Goal: Contribute content: Contribute content

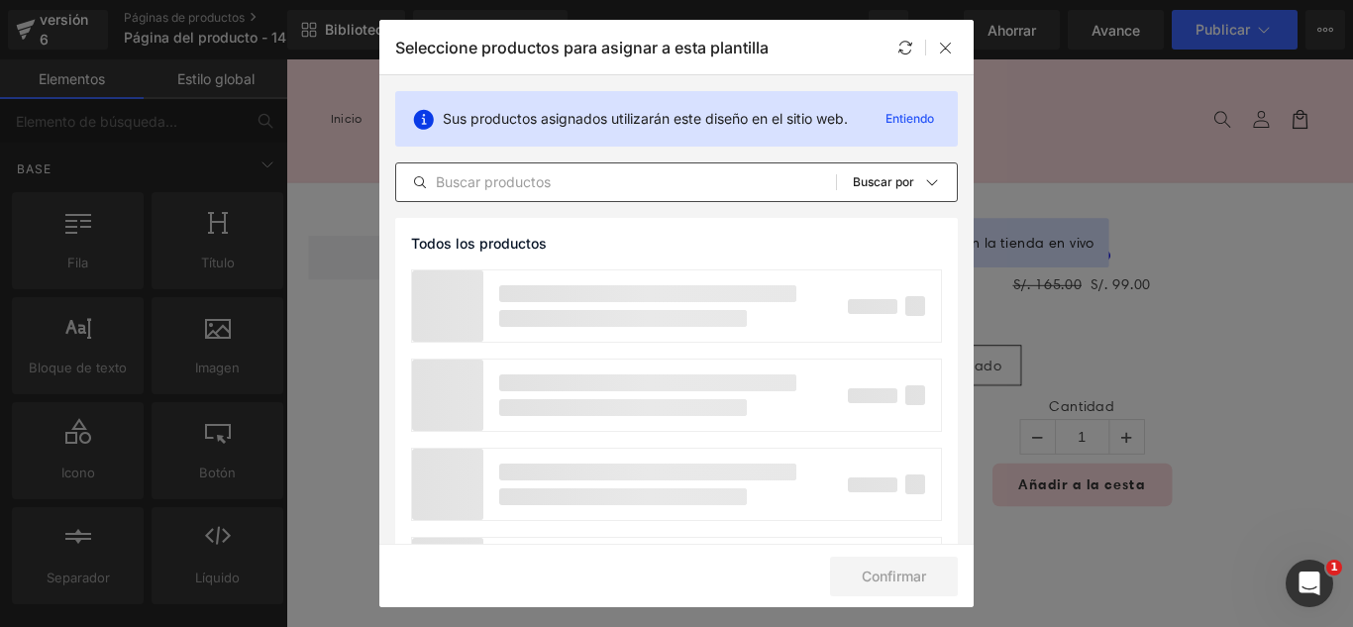
click at [618, 189] on input "text" at bounding box center [616, 182] width 440 height 24
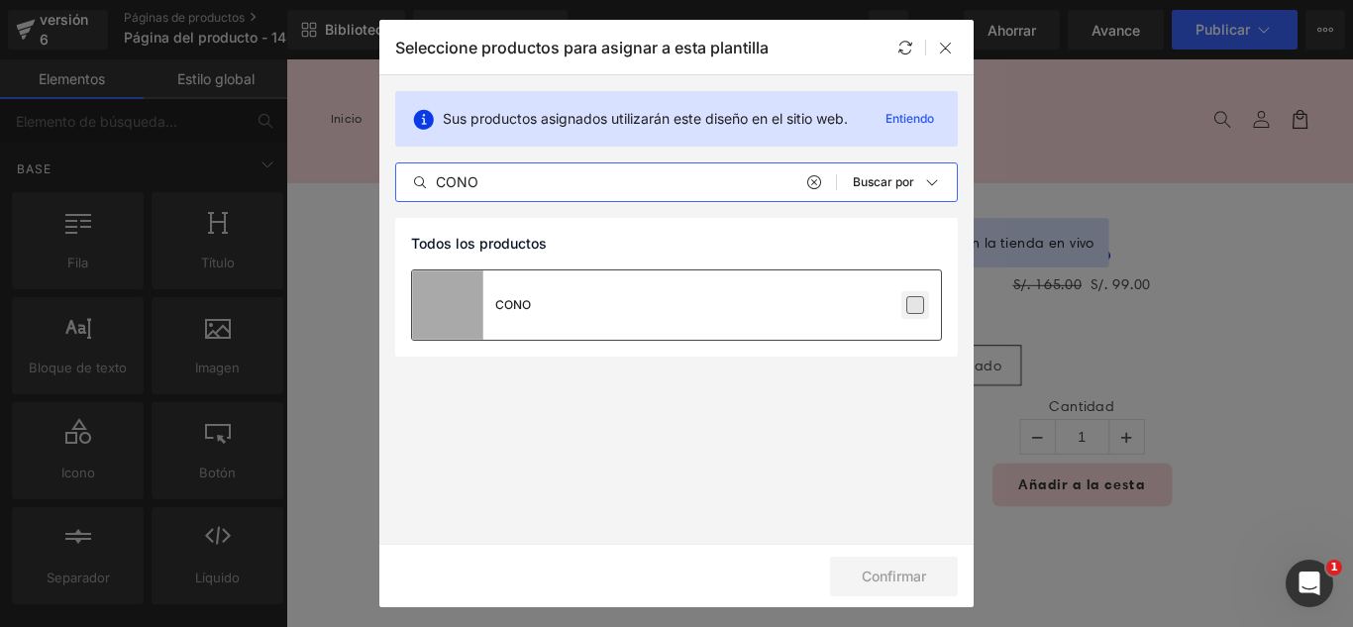
type input "CONO"
click at [916, 297] on label at bounding box center [915, 305] width 18 height 18
click at [915, 305] on input "checkbox" at bounding box center [915, 305] width 0 height 0
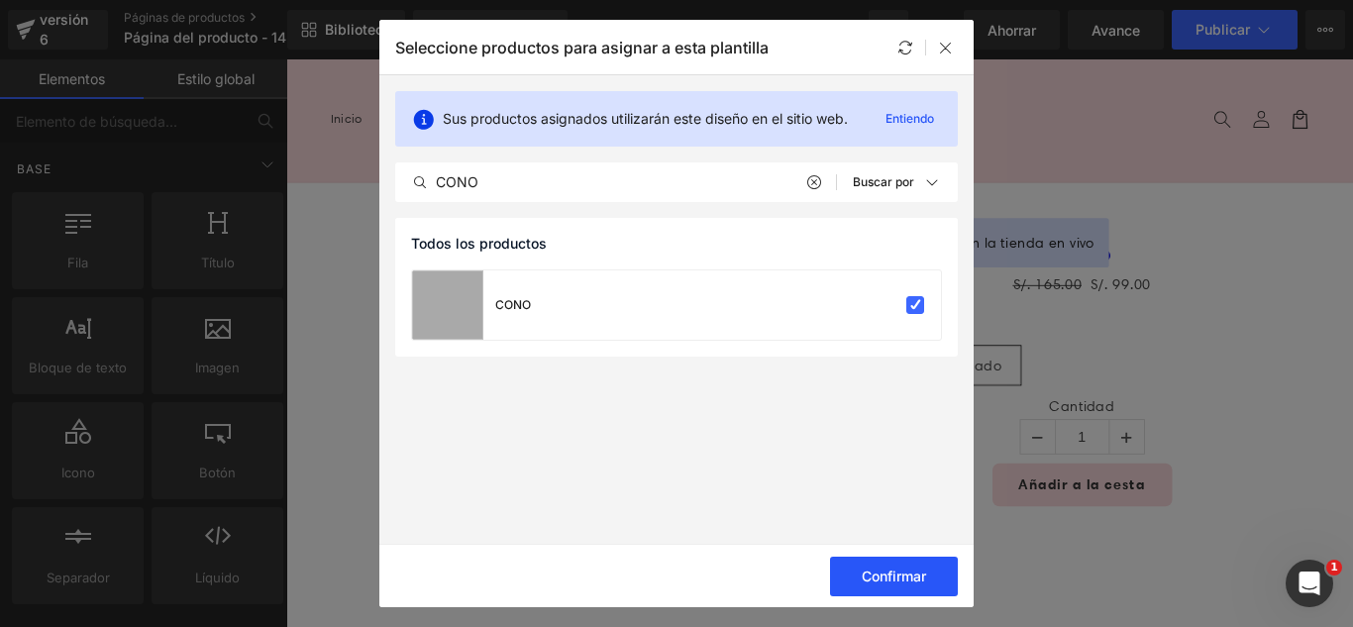
click at [912, 582] on font "Confirmar" at bounding box center [894, 576] width 64 height 17
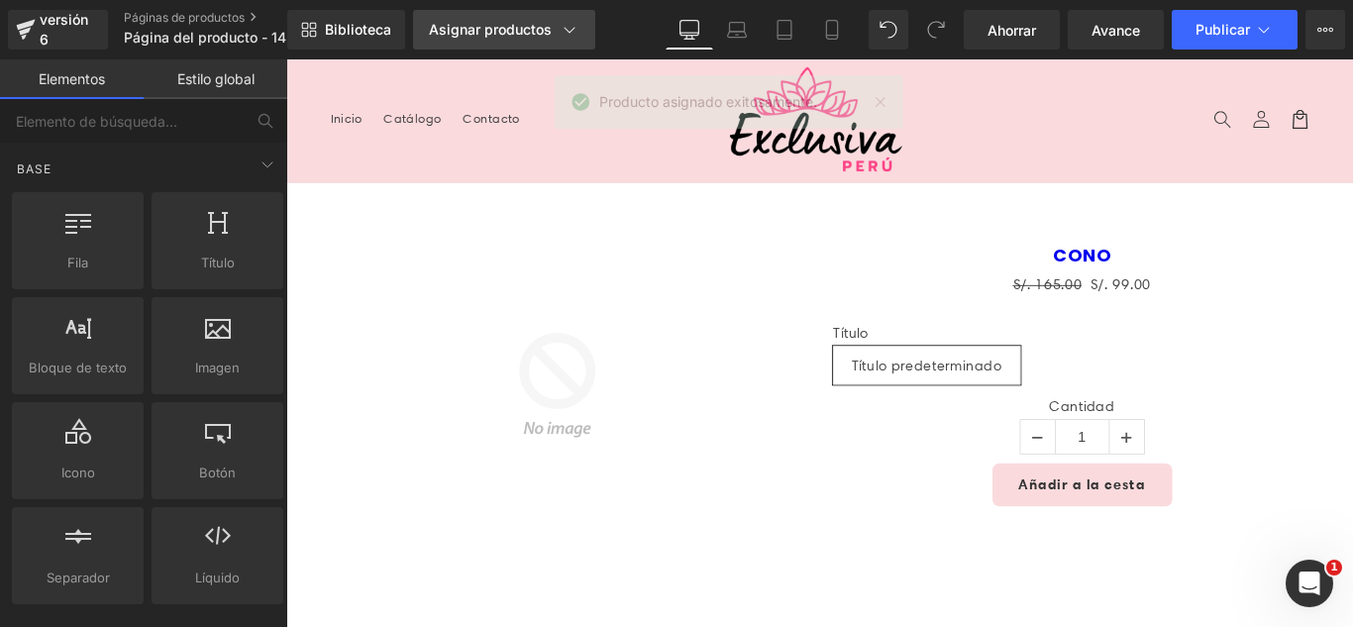
click at [496, 28] on font "Asignar productos" at bounding box center [490, 29] width 123 height 17
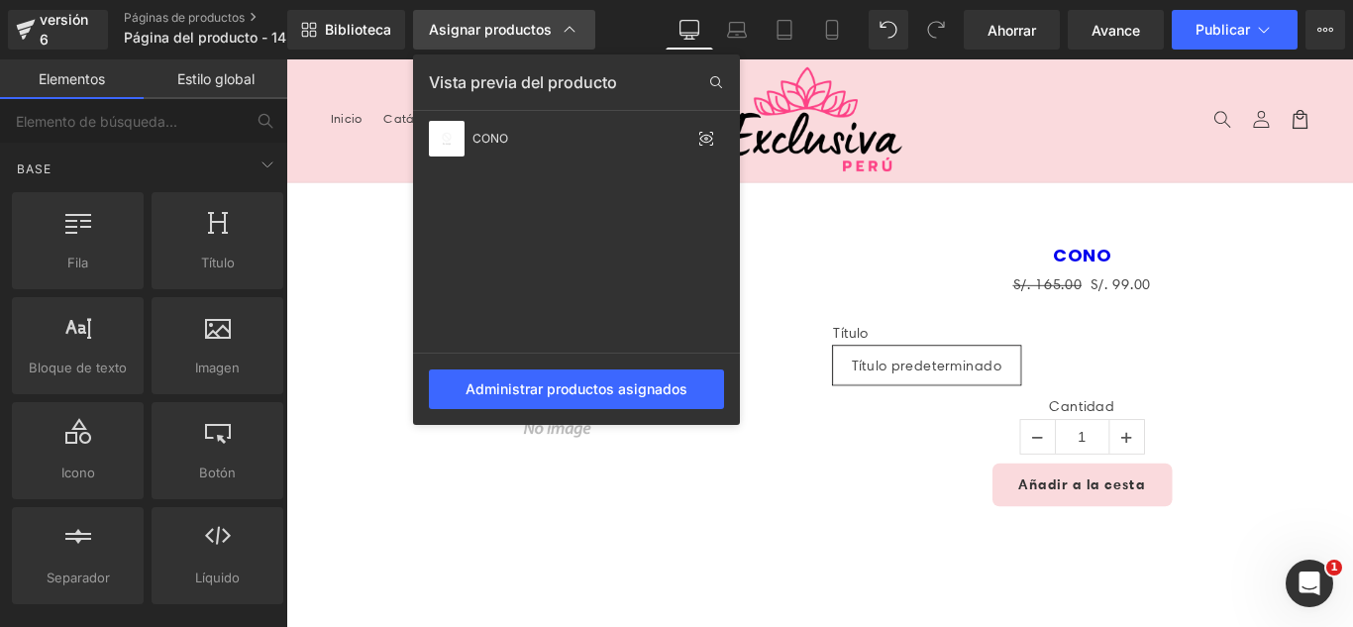
click at [496, 28] on font "Asignar productos" at bounding box center [490, 29] width 123 height 17
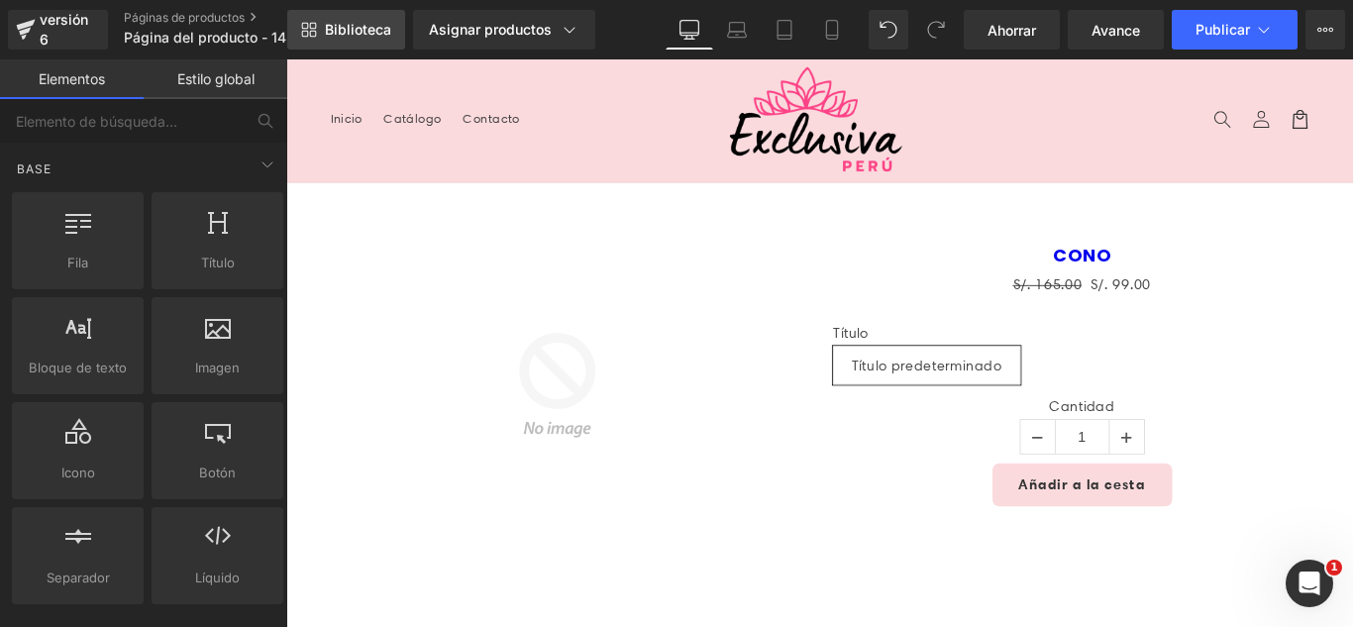
click at [360, 22] on font "Biblioteca" at bounding box center [358, 29] width 66 height 17
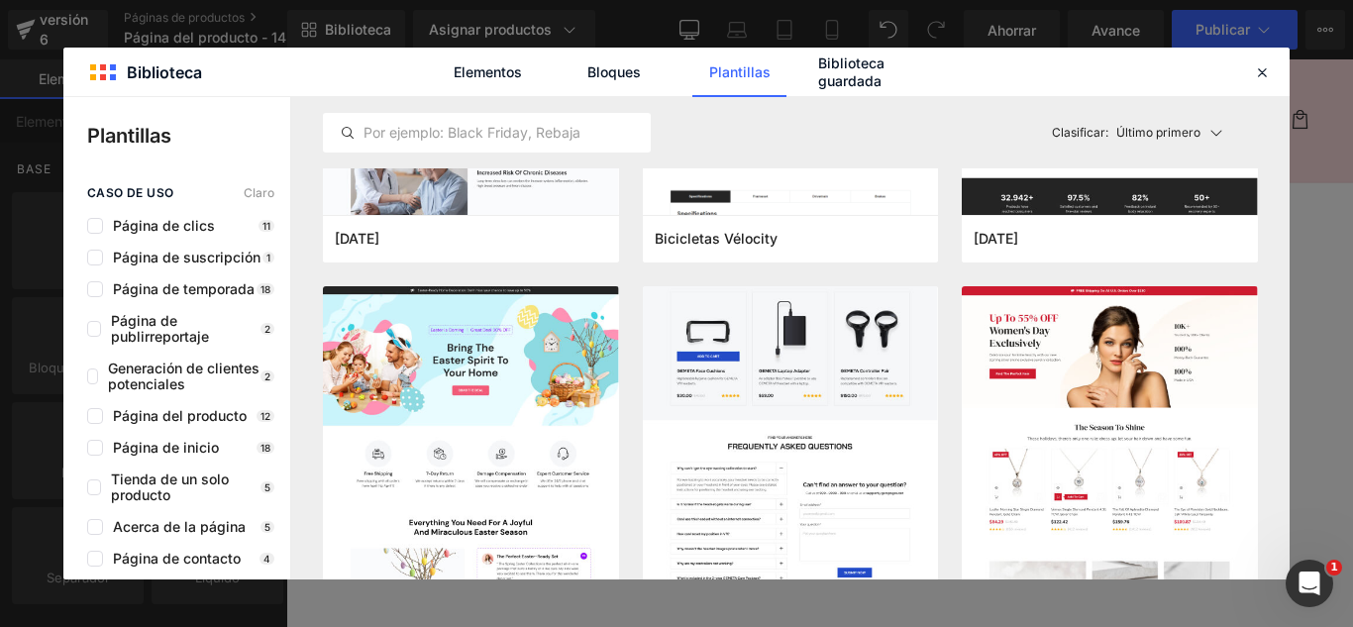
scroll to position [7132, 0]
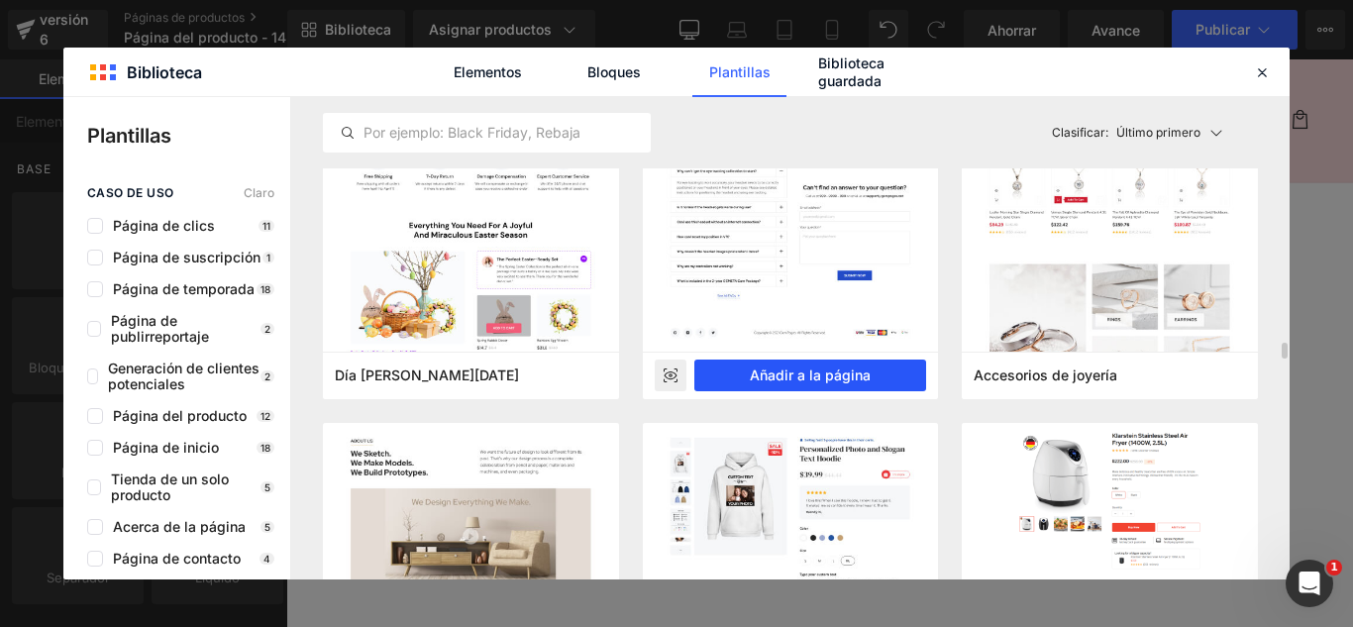
click at [863, 375] on font "Añadir a la página" at bounding box center [810, 375] width 121 height 17
click at [933, 414] on span "Título predeterminado" at bounding box center [1005, 403] width 169 height 42
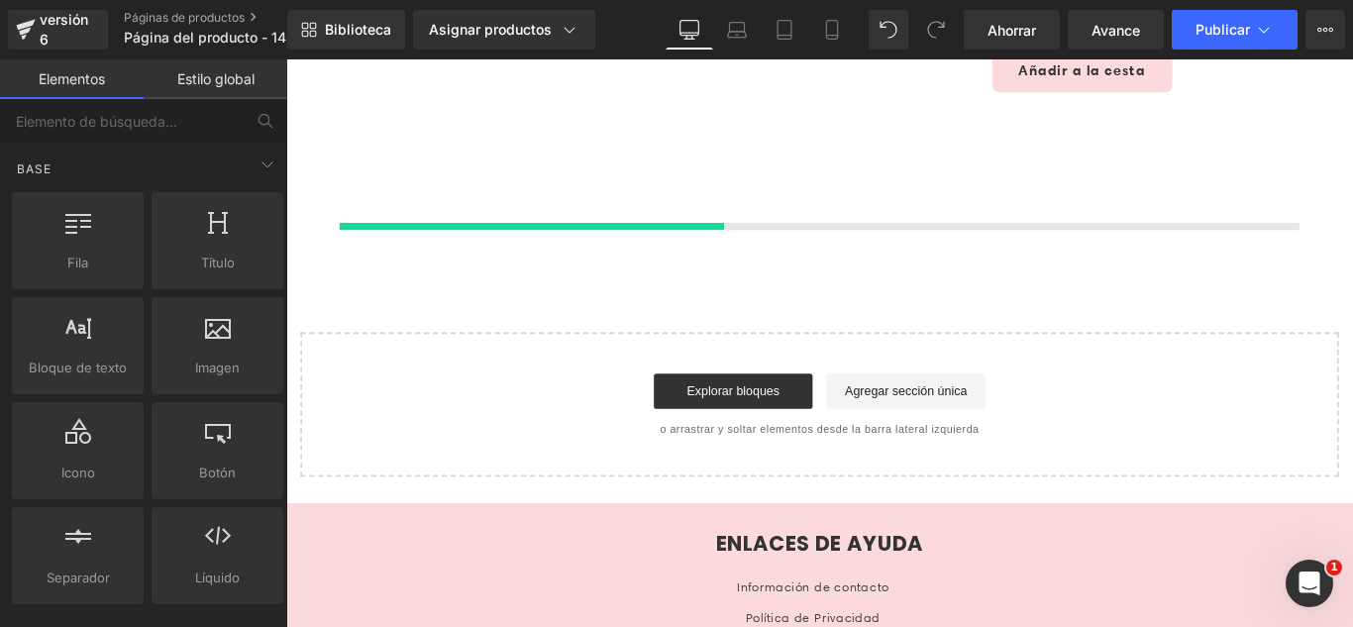
scroll to position [471, 0]
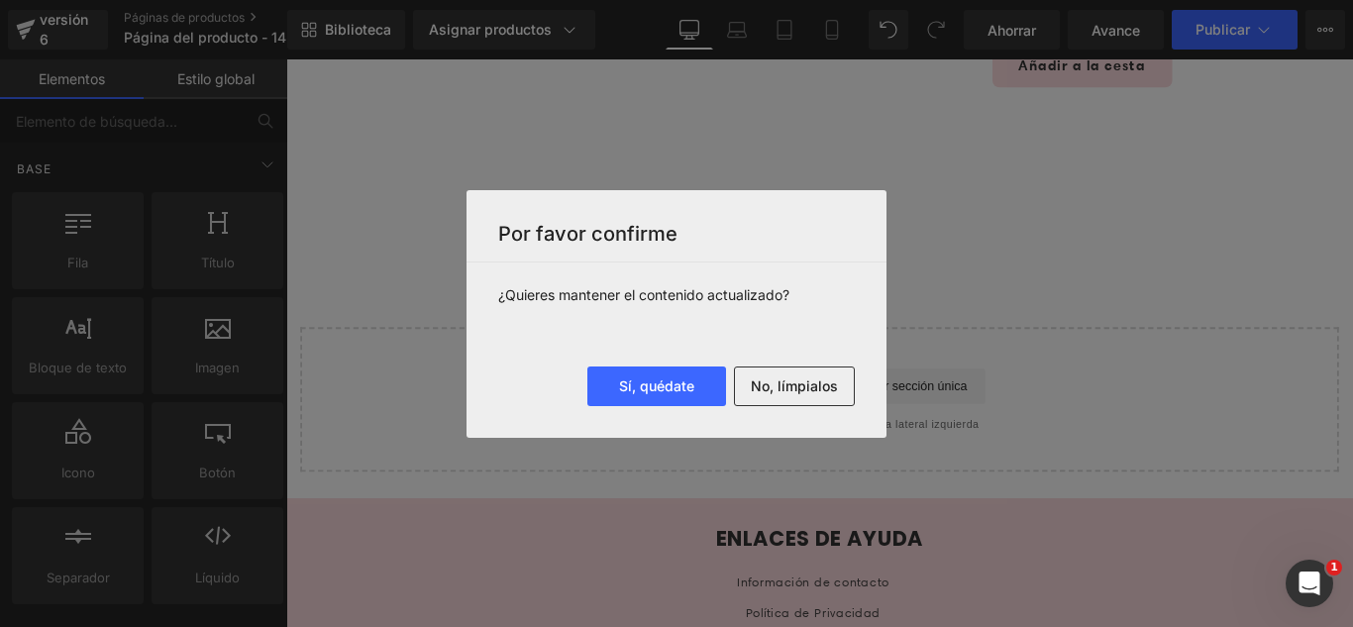
click at [807, 391] on font "No, límpialos" at bounding box center [794, 385] width 87 height 17
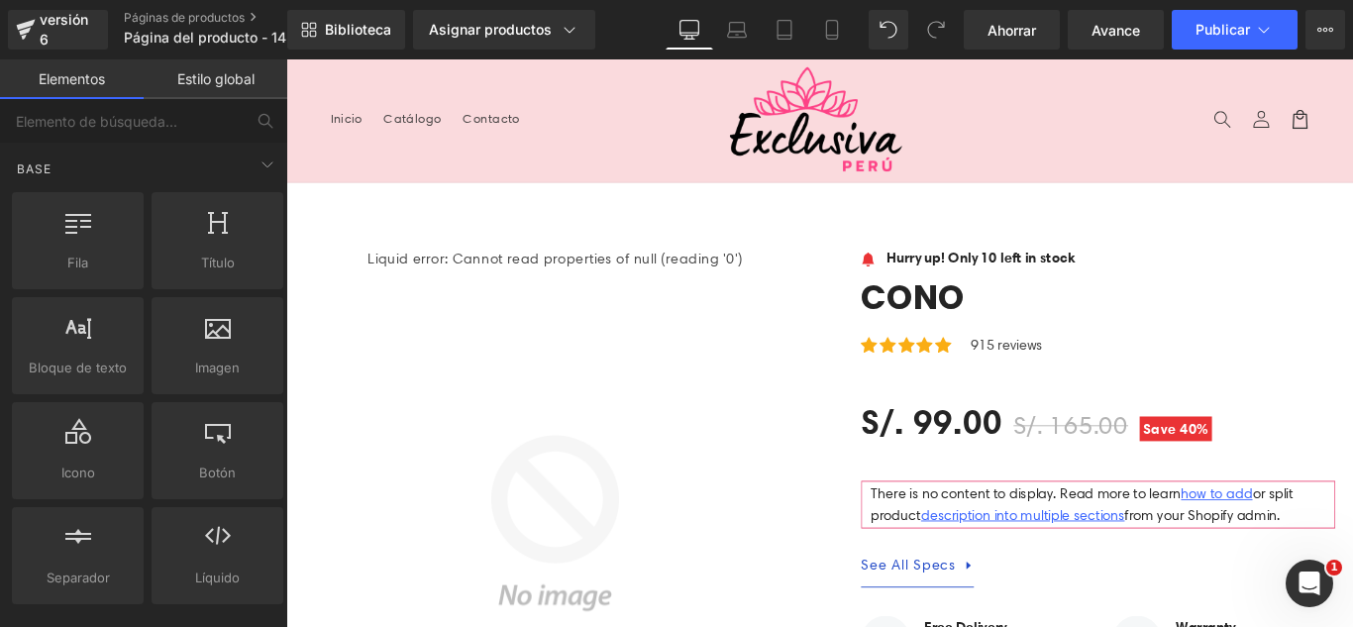
scroll to position [7598, 0]
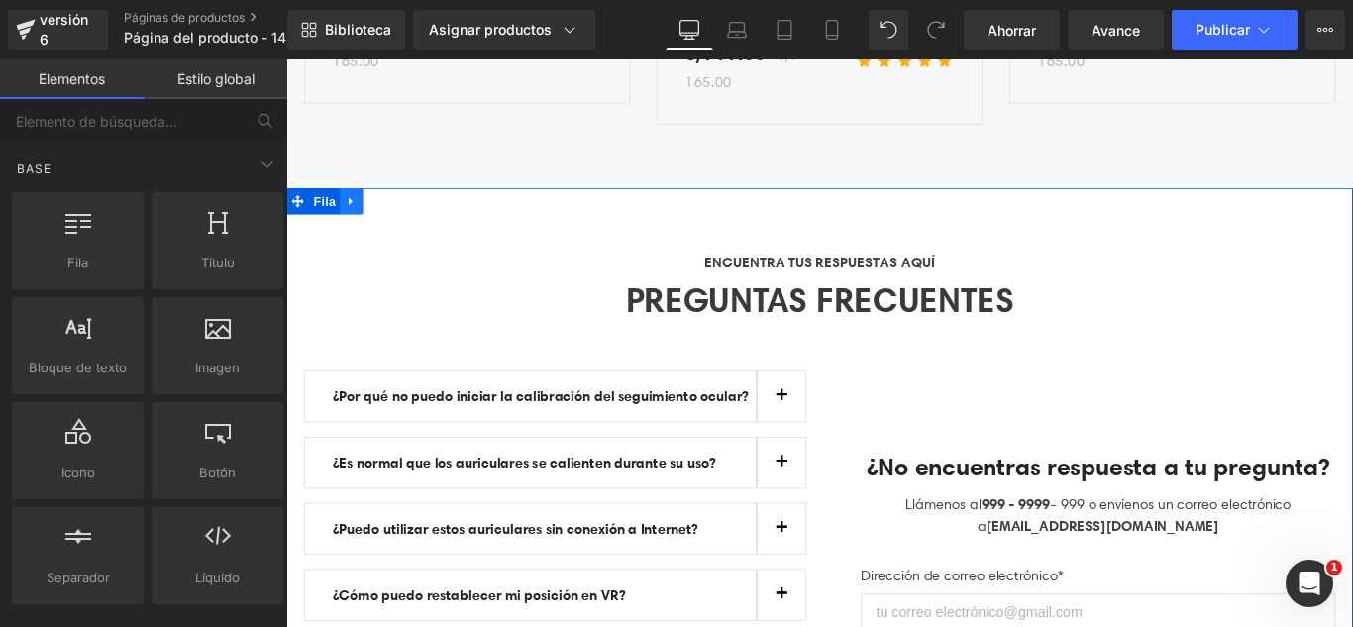
click at [355, 227] on icon at bounding box center [360, 219] width 14 height 15
click at [404, 220] on icon at bounding box center [411, 219] width 14 height 14
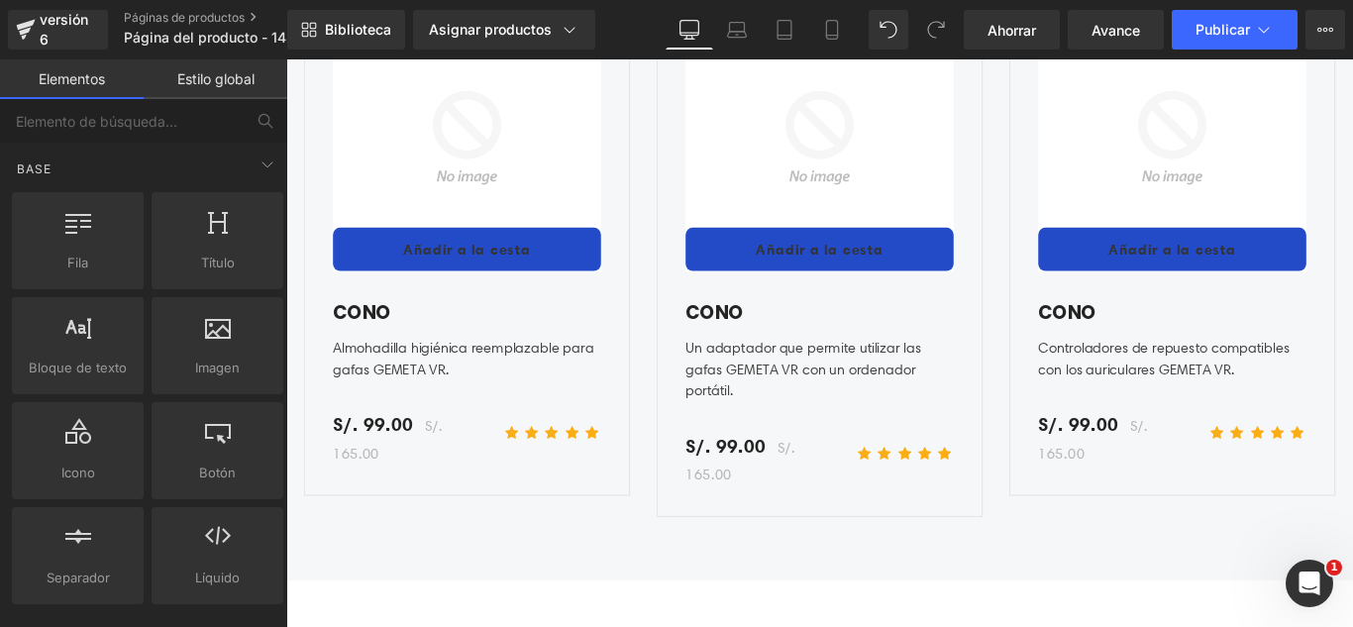
scroll to position [6911, 0]
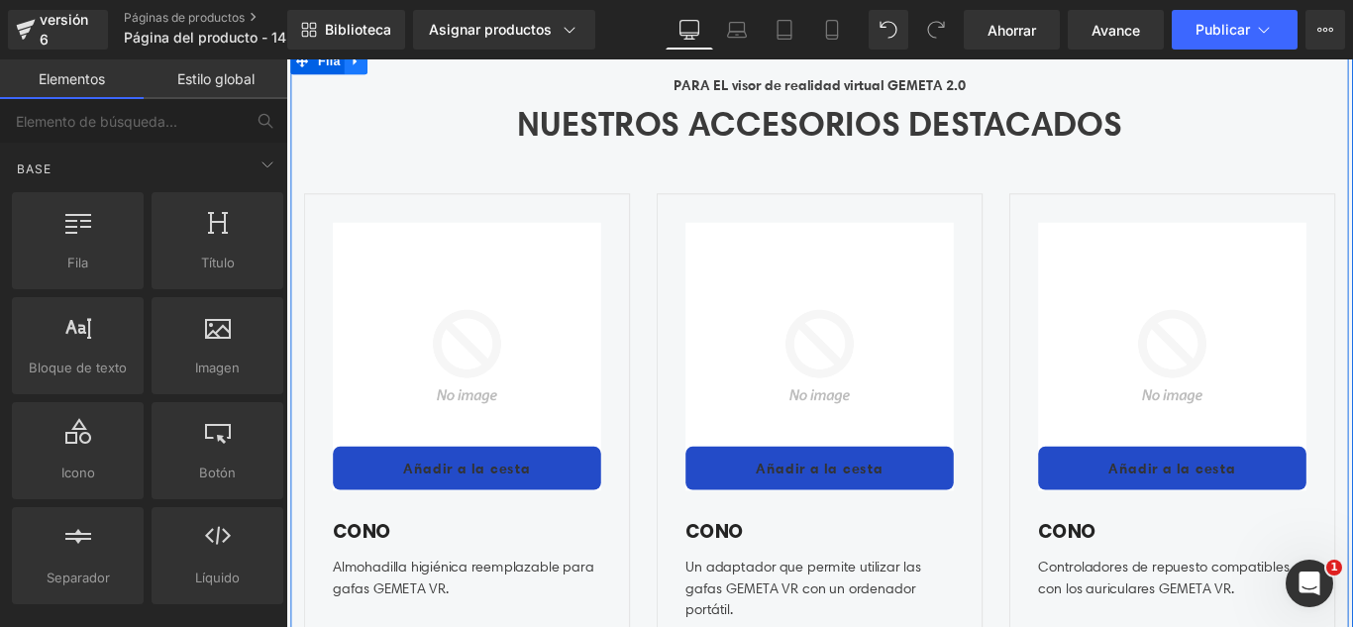
click at [359, 69] on icon at bounding box center [365, 61] width 14 height 15
click at [410, 68] on icon at bounding box center [416, 61] width 14 height 14
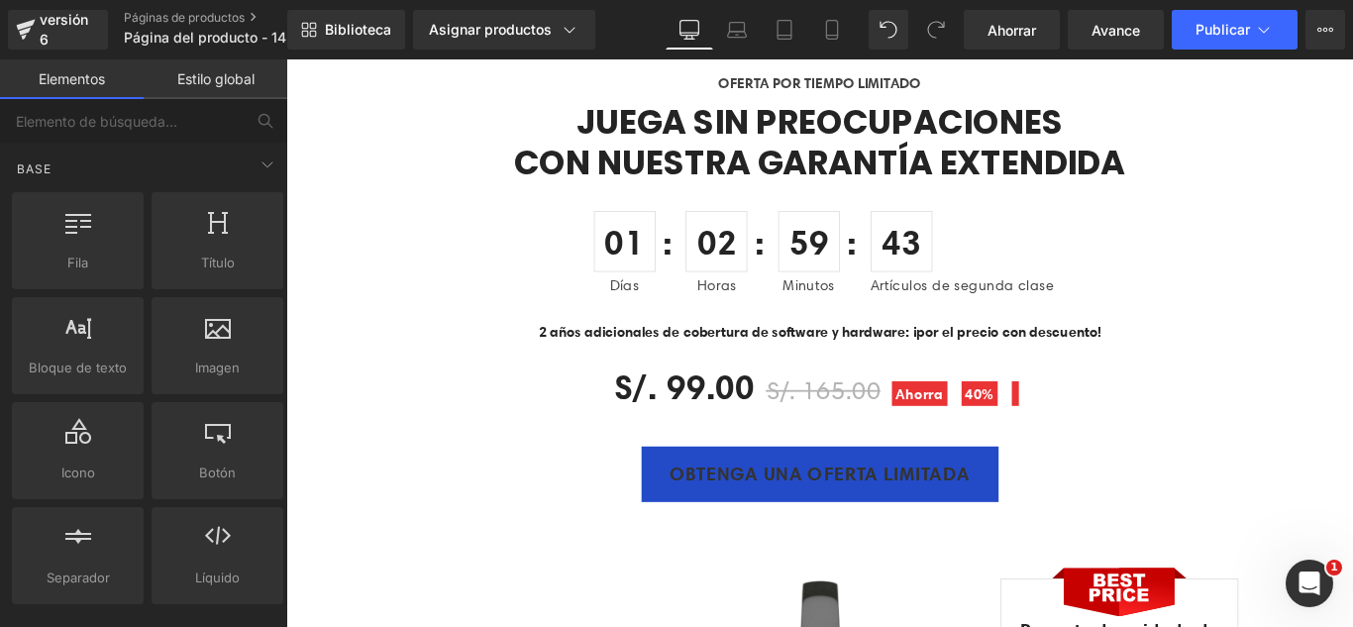
scroll to position [5425, 0]
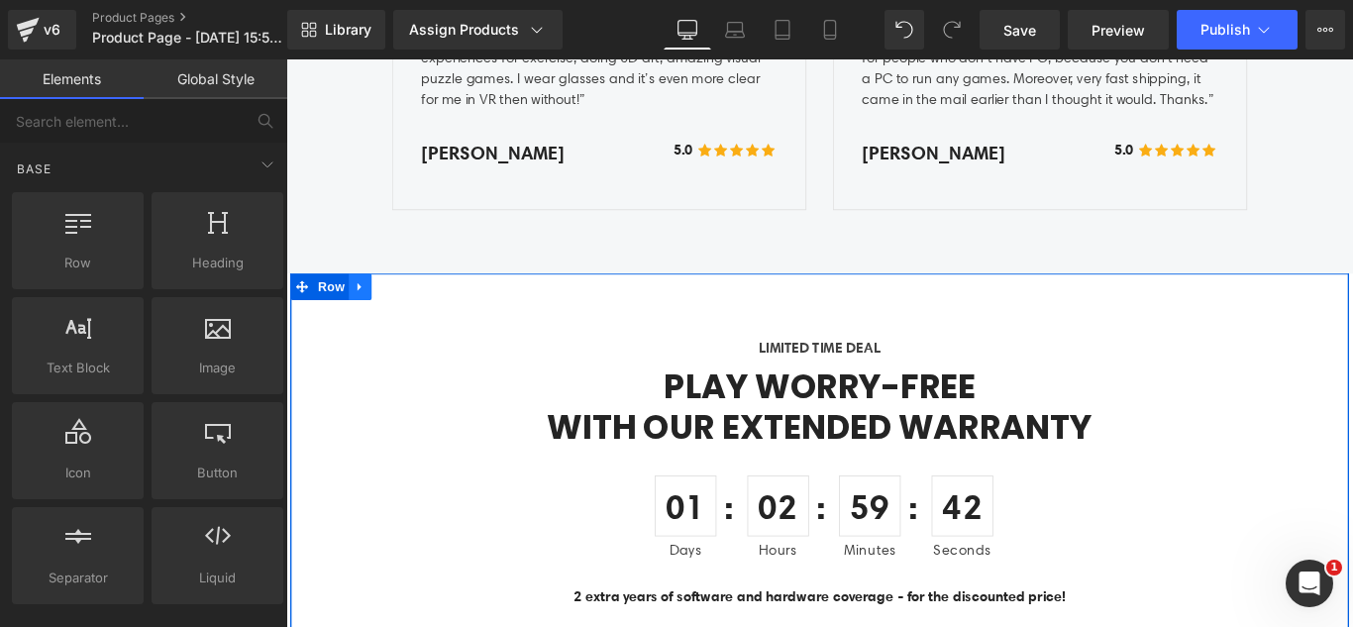
click at [365, 323] on icon at bounding box center [370, 315] width 14 height 15
click at [415, 317] on icon at bounding box center [421, 315] width 14 height 14
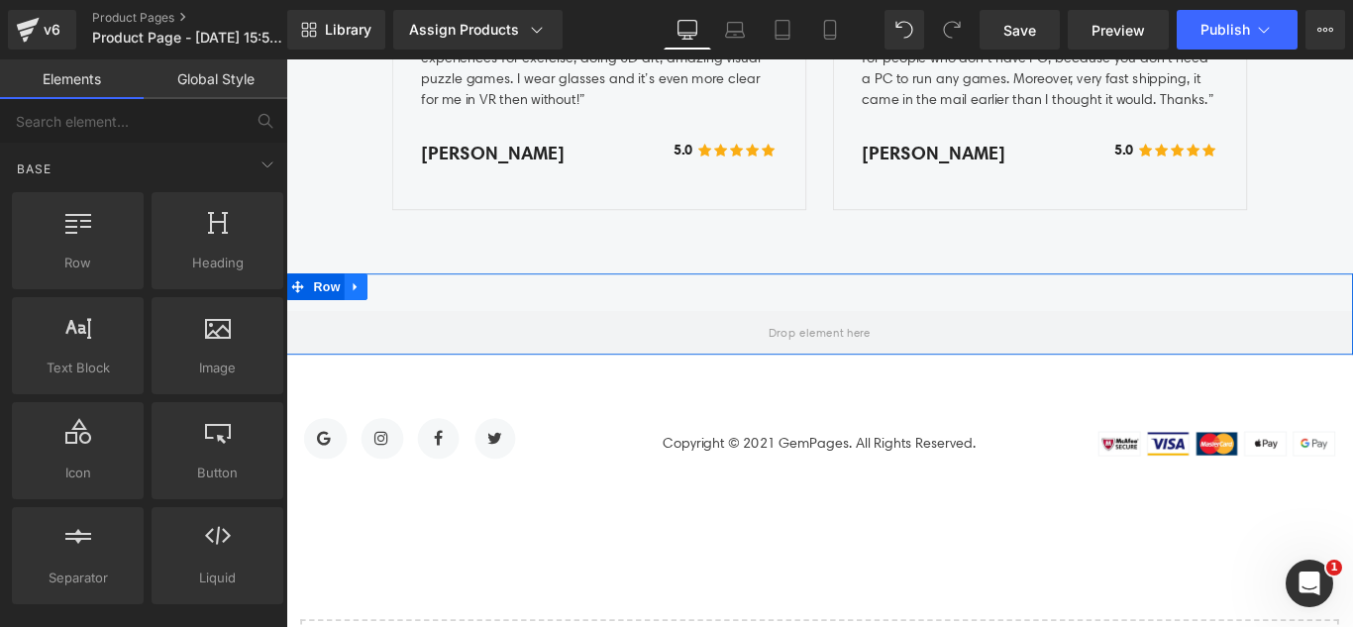
click at [358, 318] on icon at bounding box center [365, 315] width 14 height 15
click at [410, 322] on icon at bounding box center [416, 315] width 14 height 15
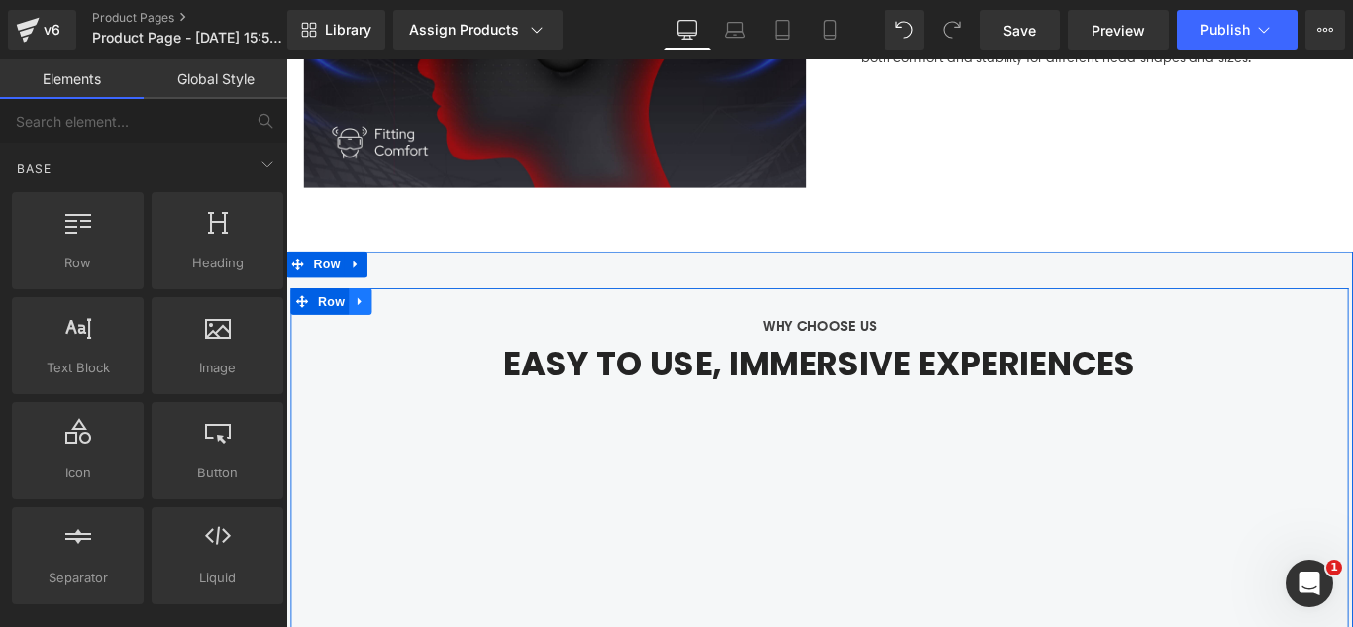
scroll to position [4039, 0]
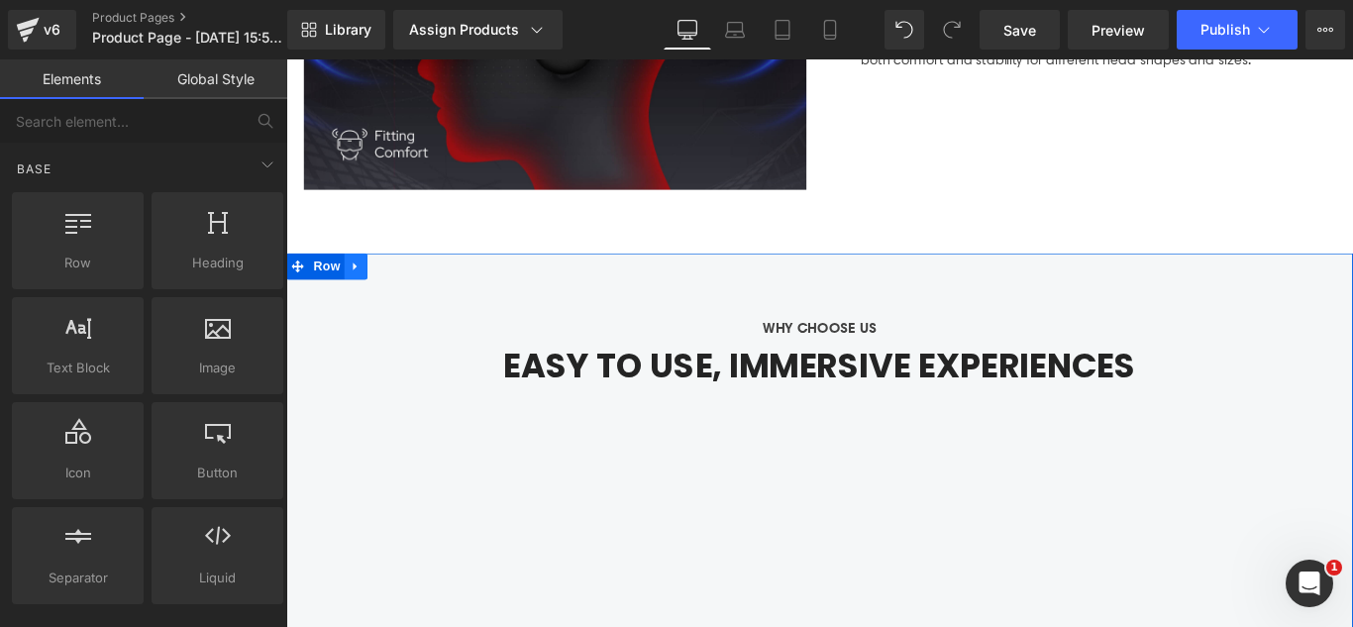
click at [361, 284] on icon at bounding box center [365, 291] width 14 height 15
click at [409, 284] on icon at bounding box center [416, 291] width 14 height 15
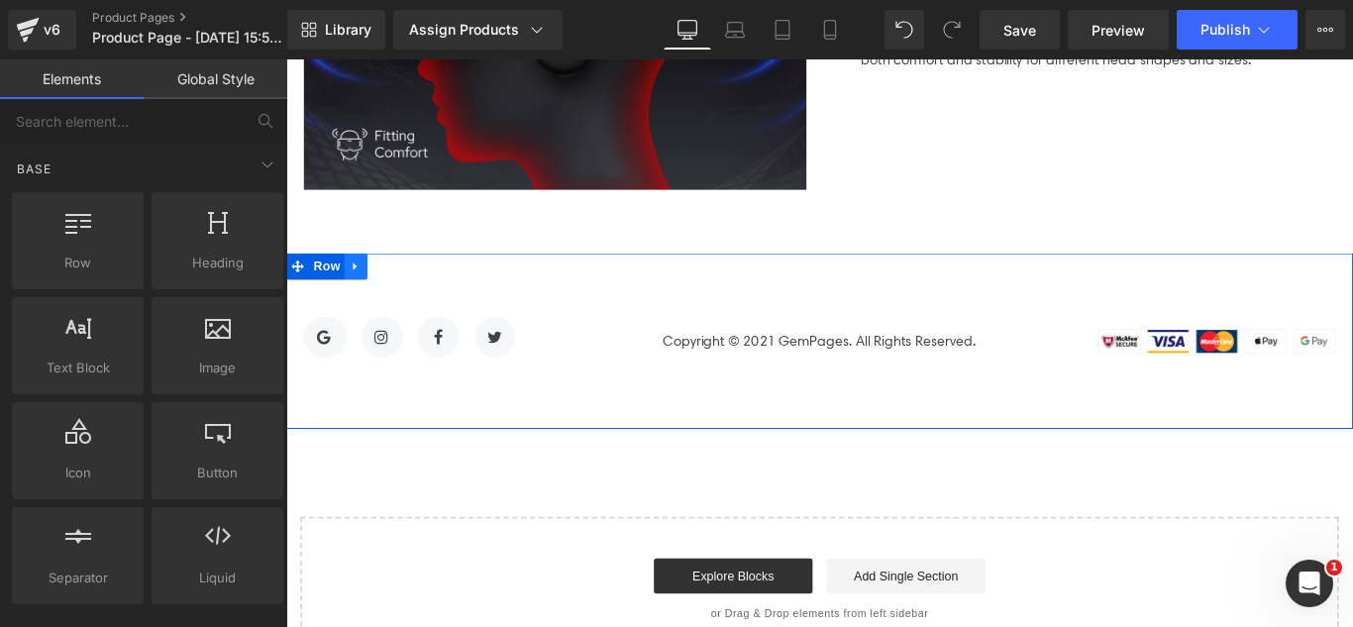
click at [362, 288] on icon at bounding box center [364, 292] width 4 height 9
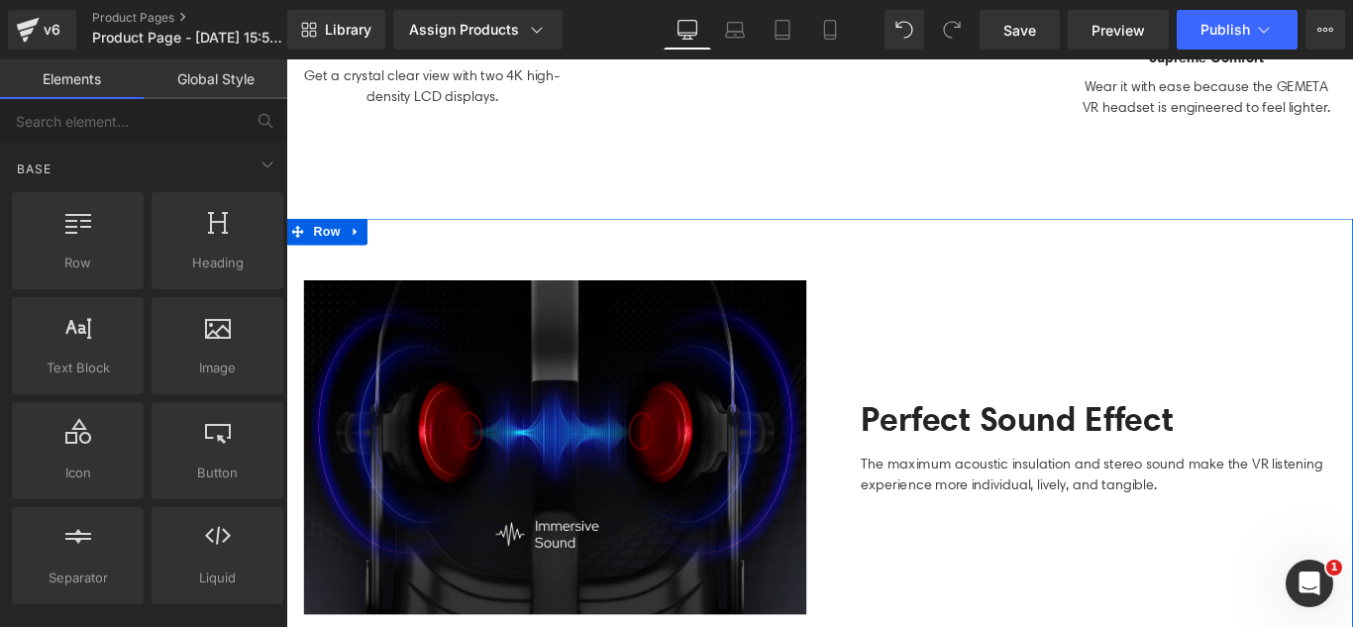
scroll to position [2652, 0]
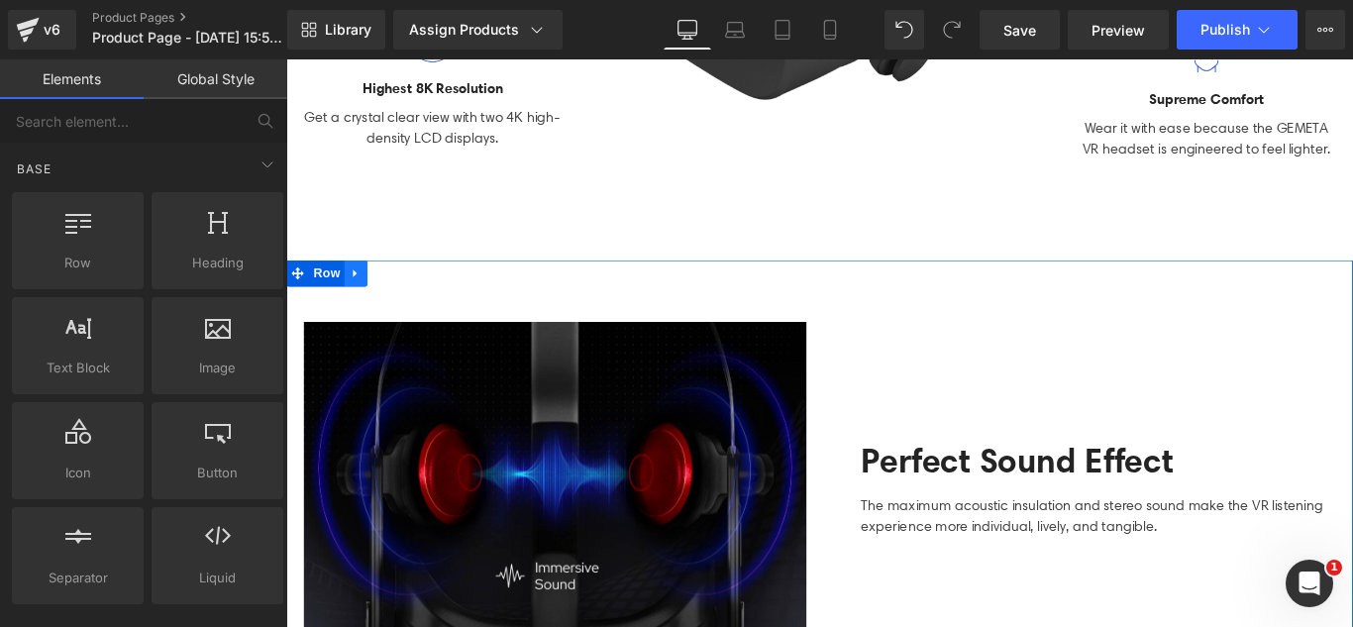
click at [354, 285] on link at bounding box center [365, 300] width 26 height 30
click at [409, 292] on icon at bounding box center [416, 299] width 14 height 15
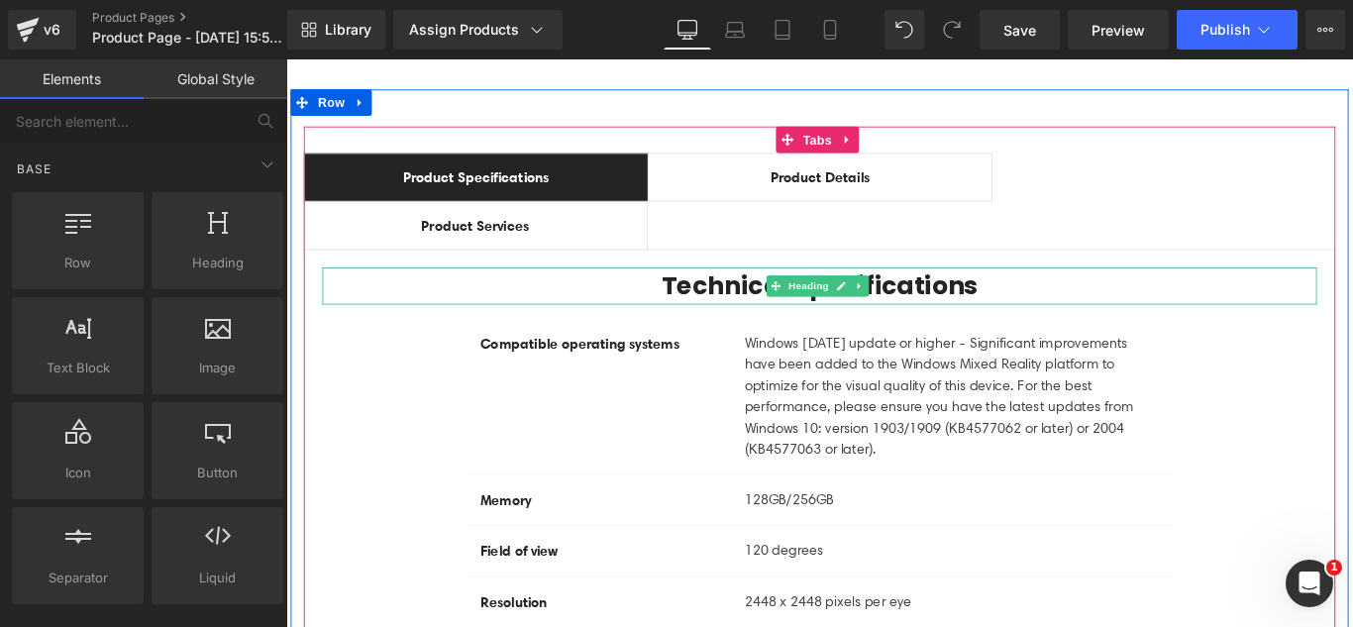
scroll to position [1166, 0]
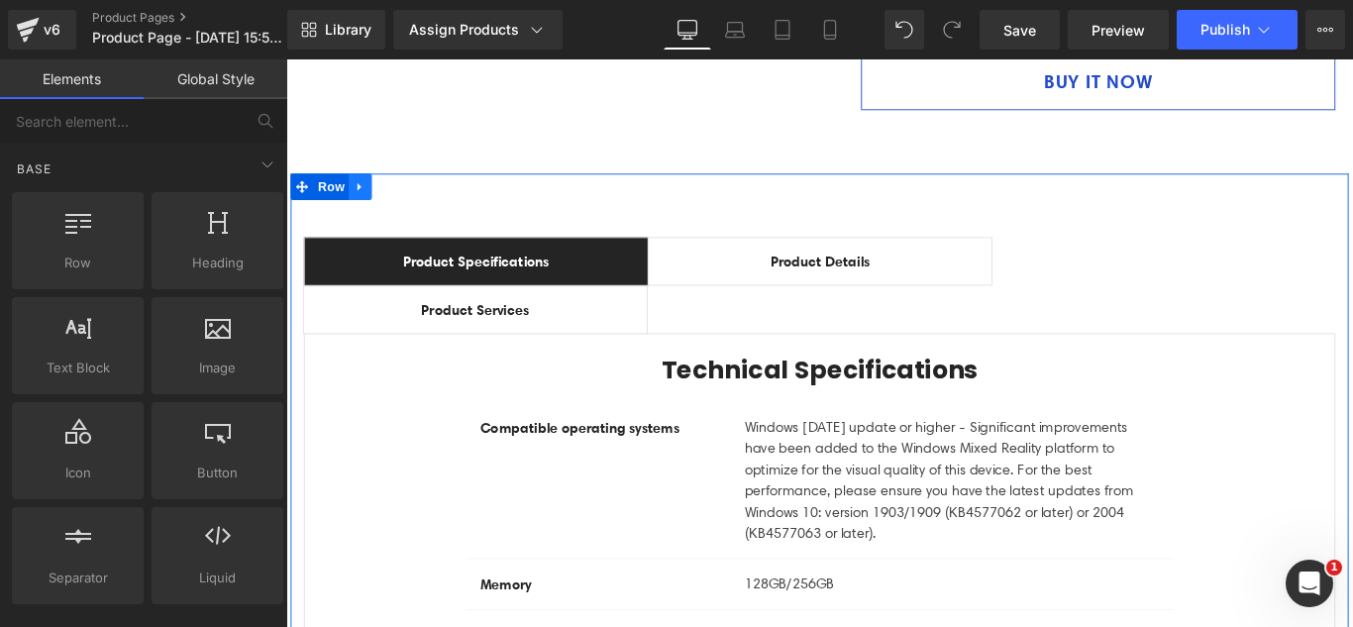
click at [363, 196] on icon at bounding box center [370, 203] width 14 height 15
click at [416, 197] on icon at bounding box center [421, 203] width 14 height 14
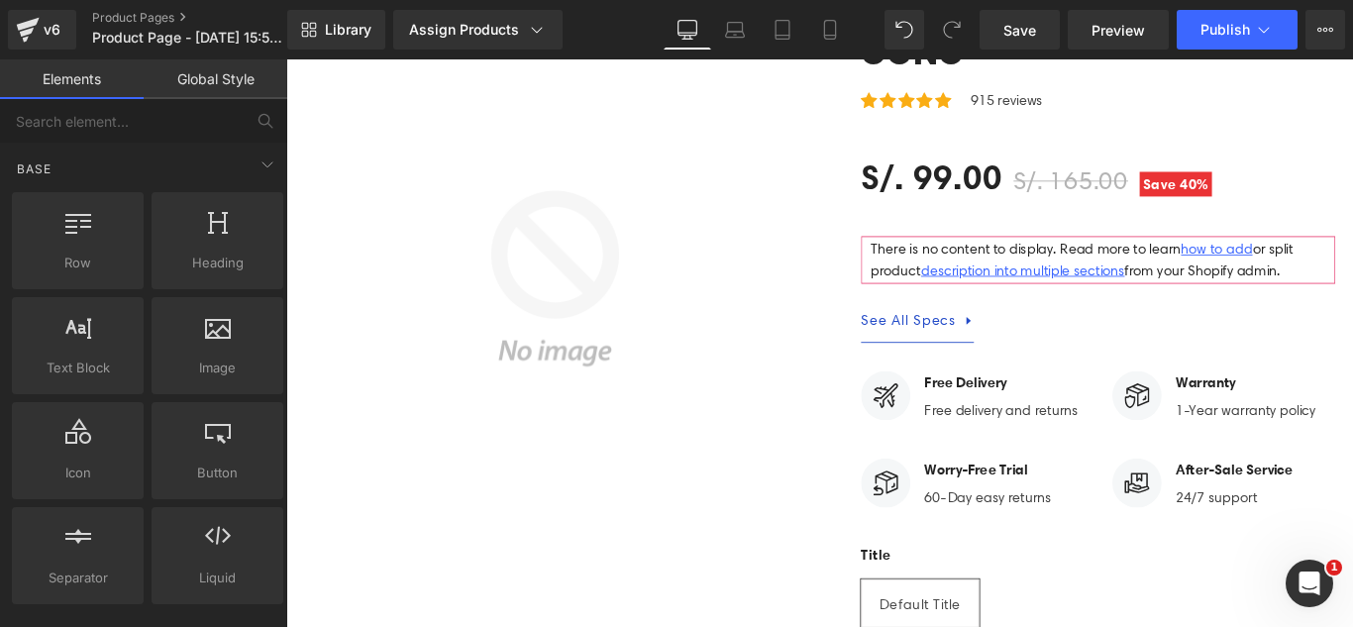
scroll to position [0, 0]
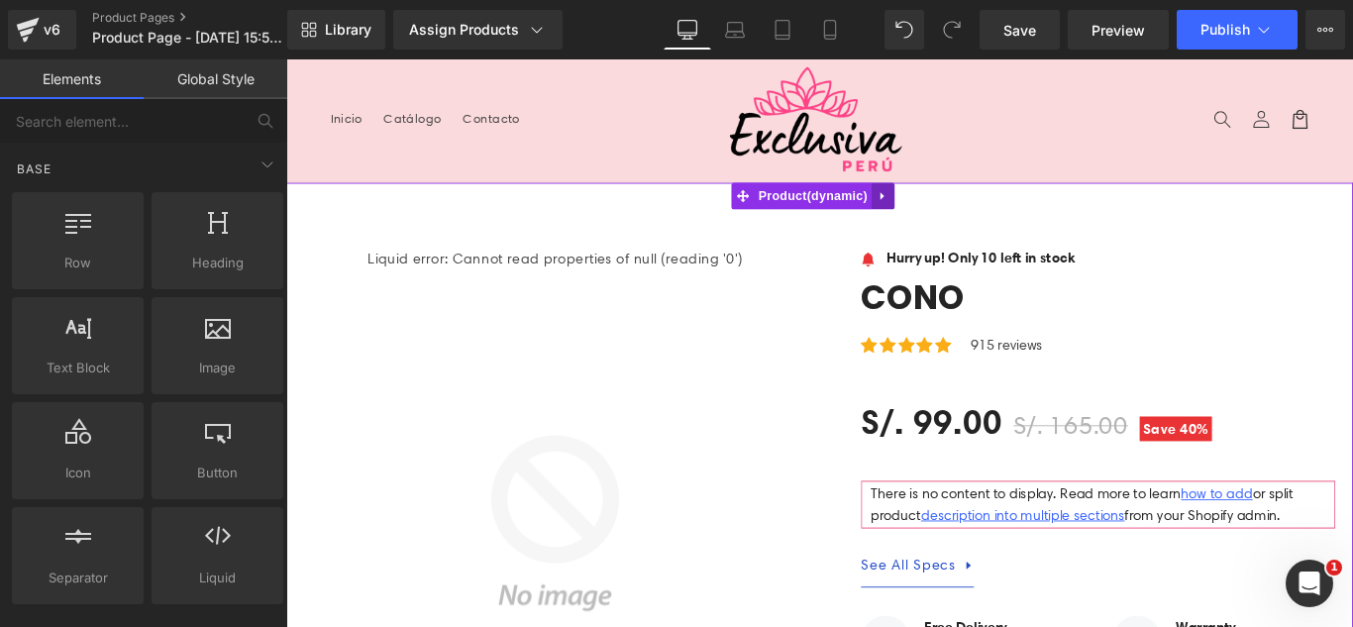
click at [957, 220] on link at bounding box center [957, 213] width 26 height 30
click at [969, 216] on icon at bounding box center [970, 213] width 14 height 14
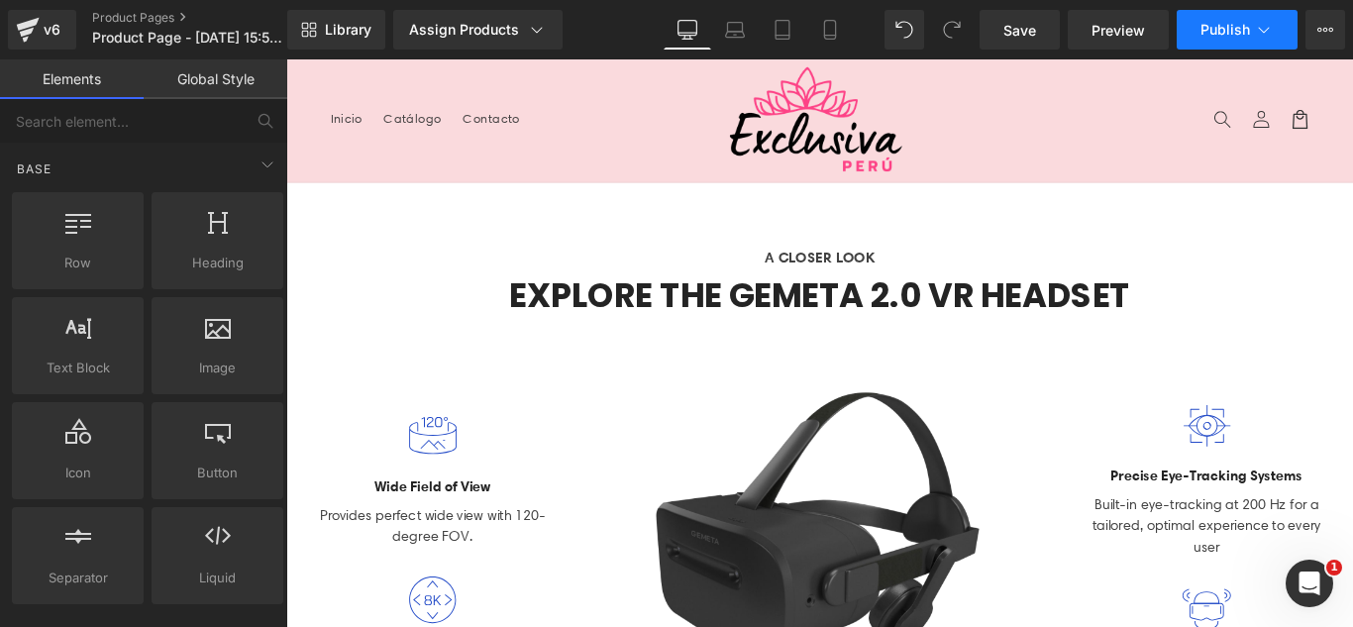
click at [1242, 28] on span "Publish" at bounding box center [1226, 30] width 50 height 16
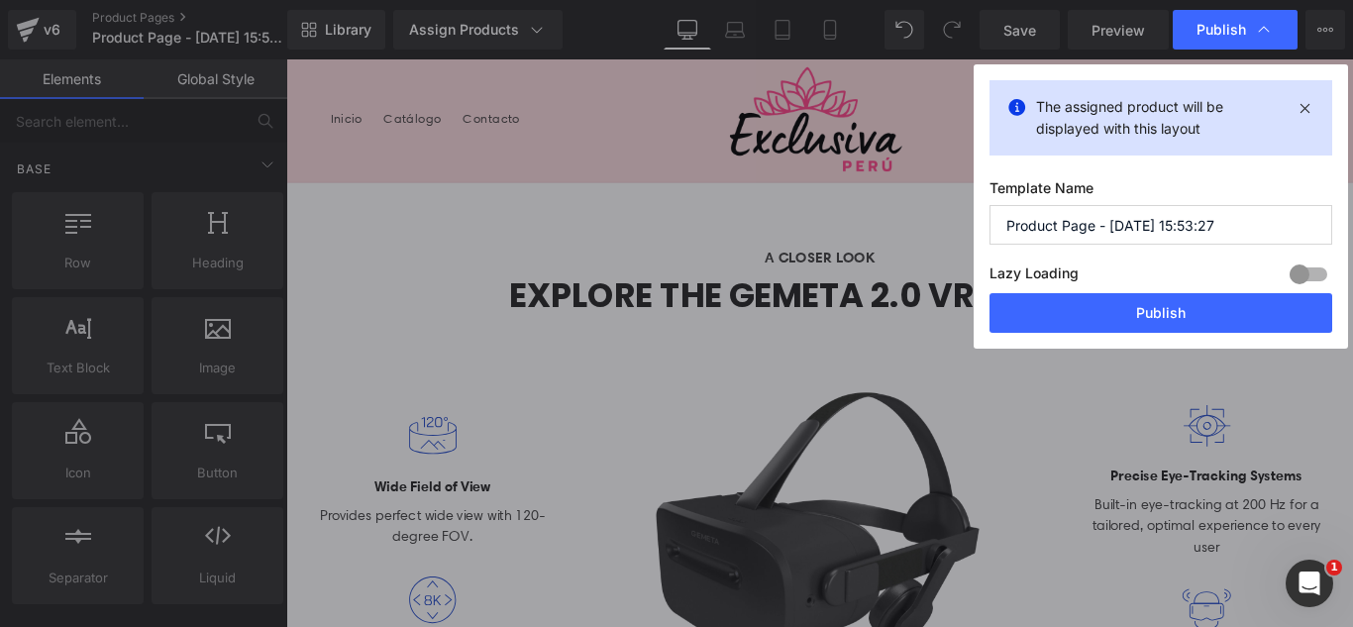
click at [1252, 225] on input "Product Page - [DATE] 15:53:27" at bounding box center [1161, 225] width 343 height 40
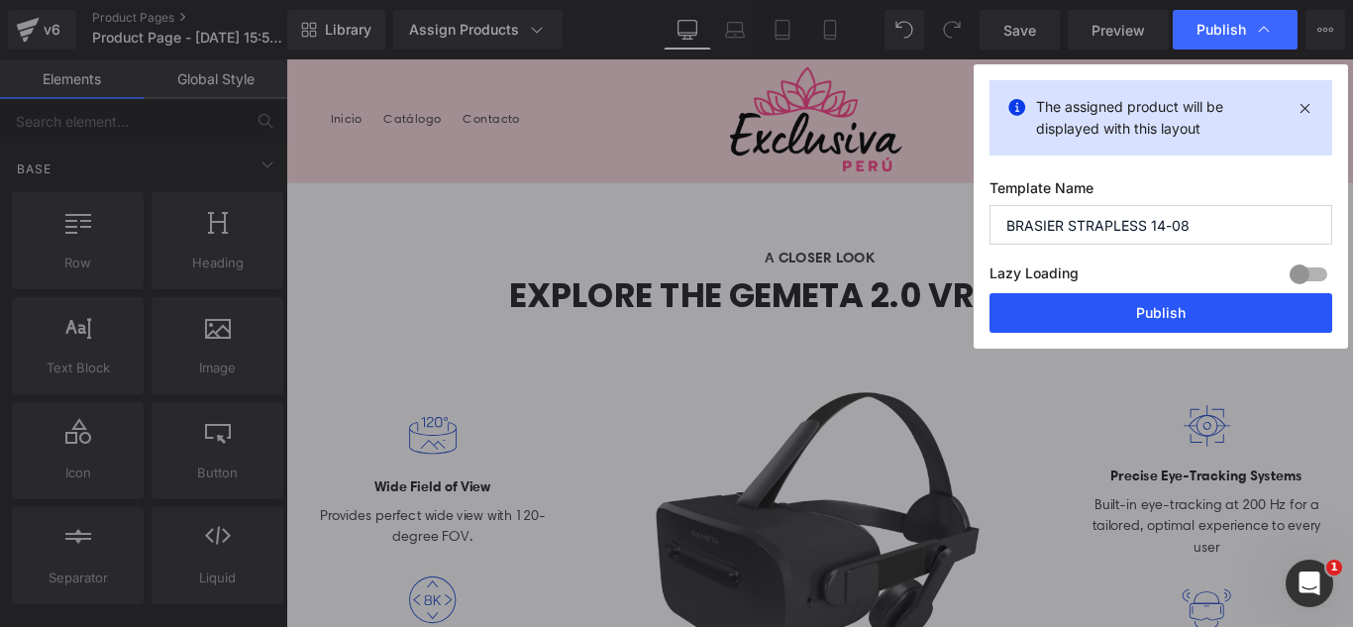
type input "BRASIER STRAPLESS 14-08"
click at [1223, 319] on button "Publish" at bounding box center [1161, 313] width 343 height 40
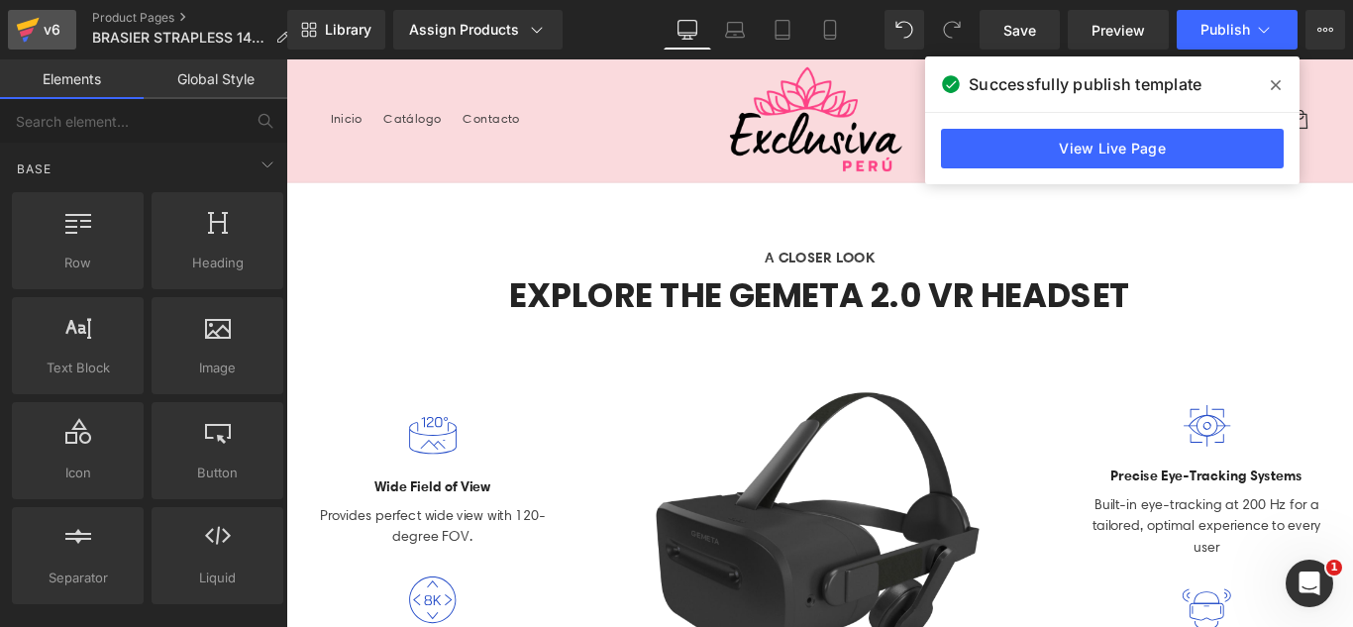
click at [35, 27] on icon at bounding box center [28, 30] width 24 height 50
click at [34, 26] on icon at bounding box center [28, 30] width 24 height 50
